Goal: Check status: Check status

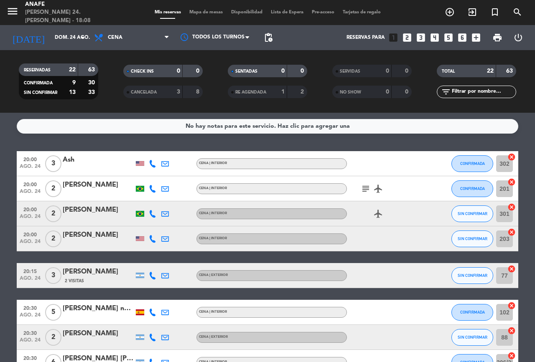
click at [370, 186] on icon "subject" at bounding box center [365, 189] width 10 height 10
click at [152, 161] on icon at bounding box center [153, 164] width 8 height 8
click at [172, 147] on span at bounding box center [175, 150] width 7 height 7
click at [153, 188] on icon at bounding box center [153, 189] width 8 height 8
click at [169, 173] on span at bounding box center [171, 175] width 7 height 7
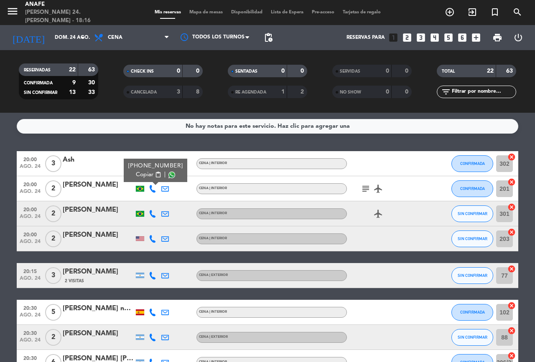
click at [154, 235] on icon at bounding box center [153, 239] width 8 height 8
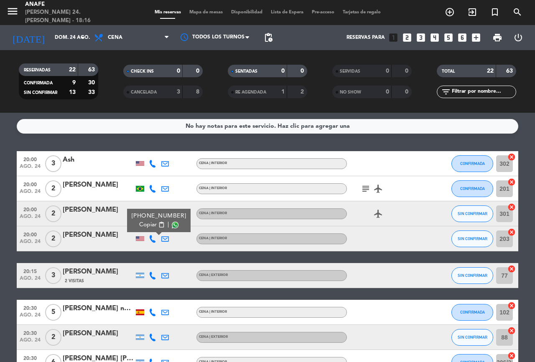
click at [172, 225] on span at bounding box center [175, 225] width 7 height 7
click at [155, 275] on icon at bounding box center [153, 276] width 8 height 8
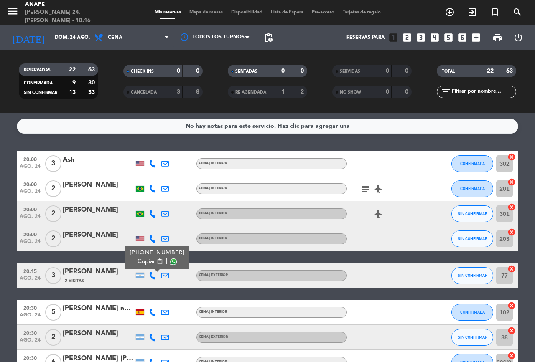
click at [170, 261] on span at bounding box center [173, 262] width 7 height 7
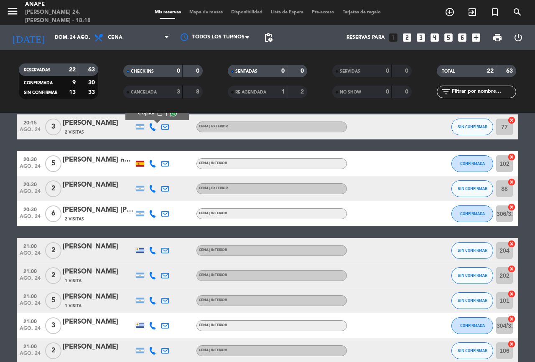
scroll to position [151, 0]
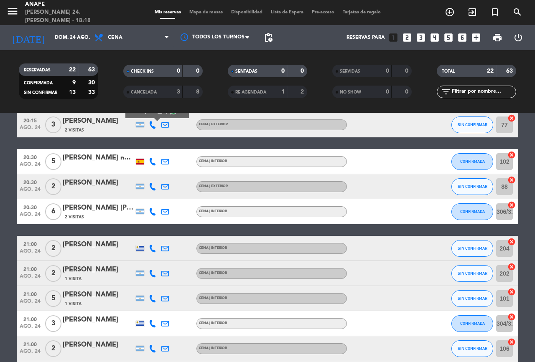
click at [151, 162] on icon at bounding box center [153, 162] width 8 height 8
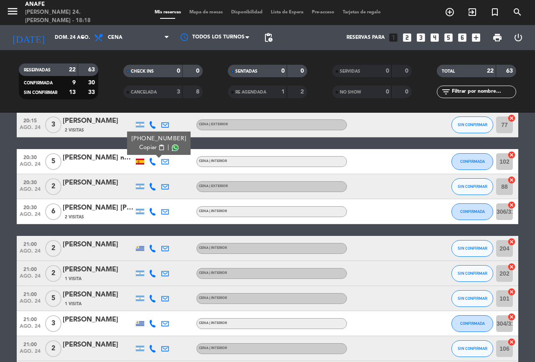
click at [172, 145] on span at bounding box center [175, 148] width 7 height 7
click at [152, 187] on icon at bounding box center [153, 187] width 8 height 8
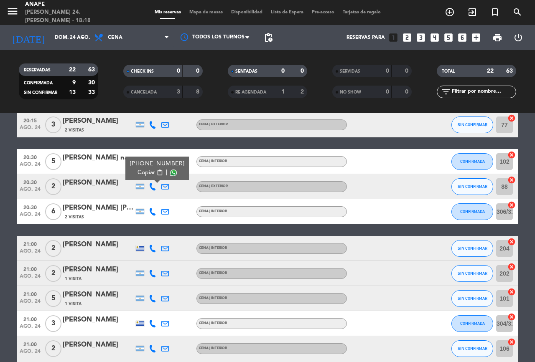
click at [170, 173] on span at bounding box center [173, 173] width 7 height 7
click at [153, 212] on icon at bounding box center [153, 212] width 8 height 8
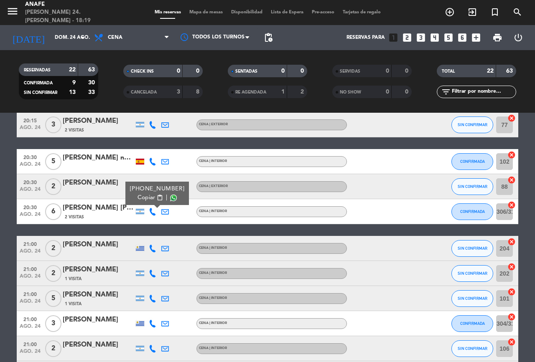
click at [170, 196] on span at bounding box center [173, 198] width 7 height 7
